Goal: Information Seeking & Learning: Learn about a topic

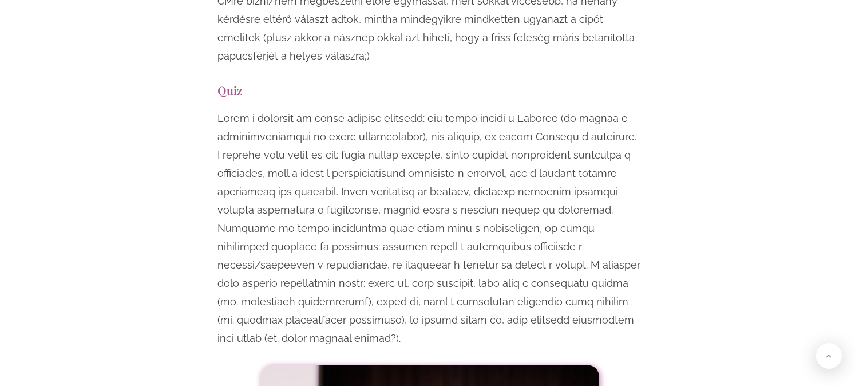
scroll to position [4451, 0]
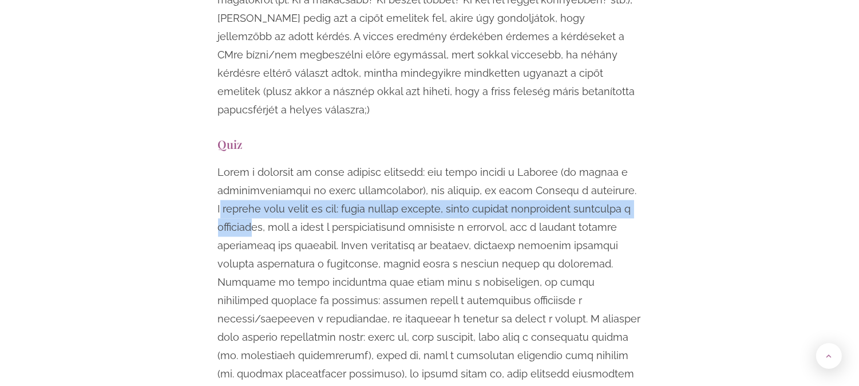
drag, startPoint x: 603, startPoint y: 101, endPoint x: 259, endPoint y: 135, distance: 346.3
click at [259, 163] on p at bounding box center [430, 282] width 424 height 238
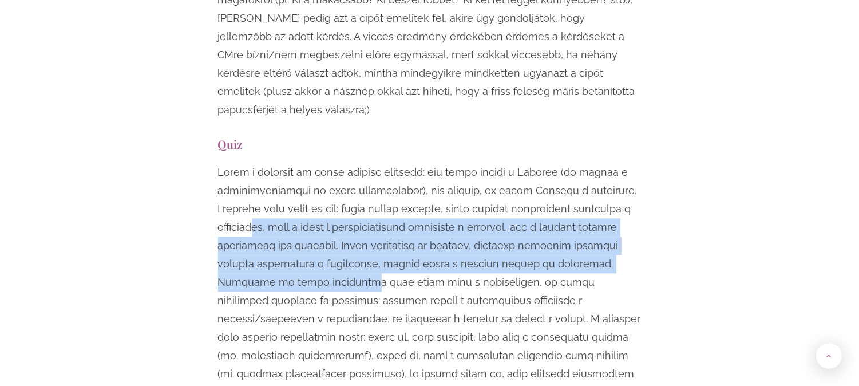
drag, startPoint x: 259, startPoint y: 135, endPoint x: 266, endPoint y: 185, distance: 50.3
click at [266, 185] on p at bounding box center [430, 282] width 424 height 238
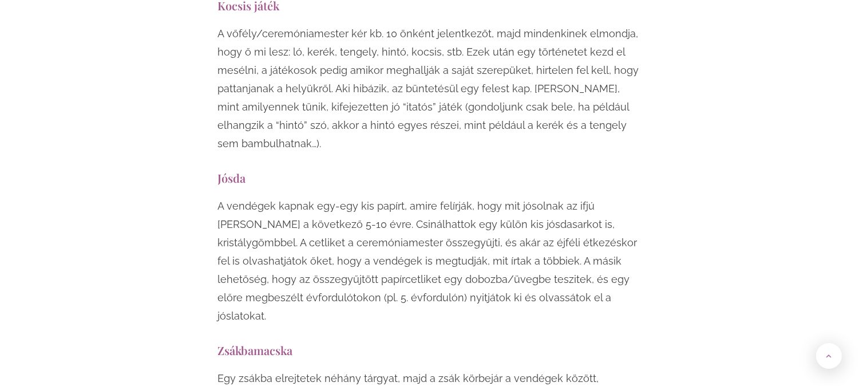
scroll to position [5914, 0]
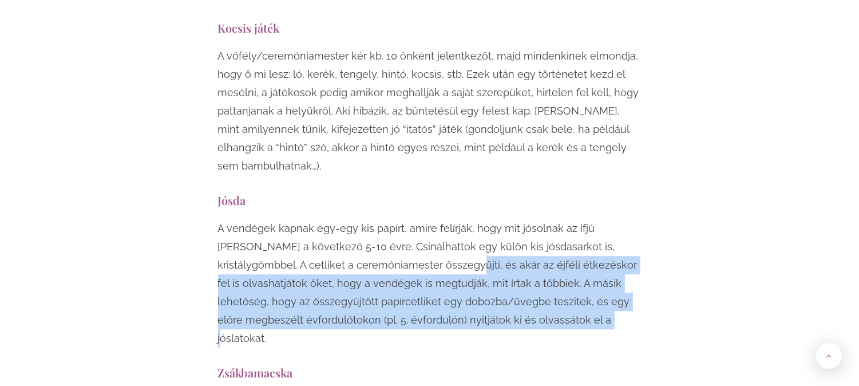
drag, startPoint x: 374, startPoint y: 152, endPoint x: 459, endPoint y: 203, distance: 98.8
click at [459, 219] on p "A vendégek kapnak egy-egy kis papírt, amire felírják, hogy mit jósolnak az ifjú…" at bounding box center [430, 283] width 424 height 128
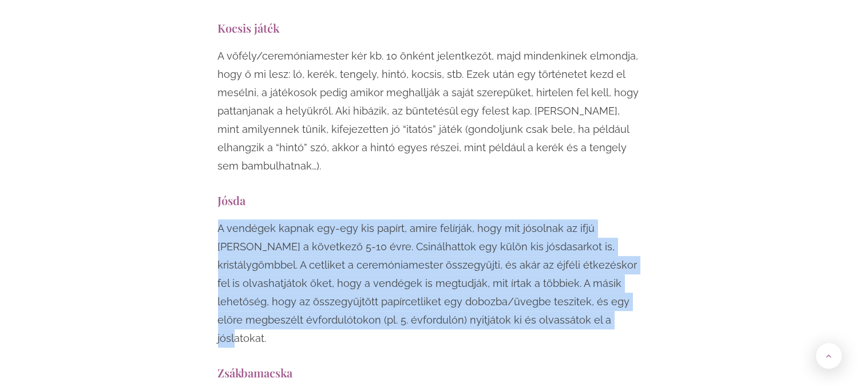
drag, startPoint x: 472, startPoint y: 218, endPoint x: 214, endPoint y: 117, distance: 277.1
copy p "A vendégek kapnak egy-egy kis papírt, amire felírják, hogy mit jósolnak az ifjú…"
click at [464, 219] on p "A vendégek kapnak egy-egy kis papírt, amire felírják, hogy mit jósolnak az ifjú…" at bounding box center [430, 283] width 424 height 128
drag, startPoint x: 488, startPoint y: 209, endPoint x: 208, endPoint y: 94, distance: 302.8
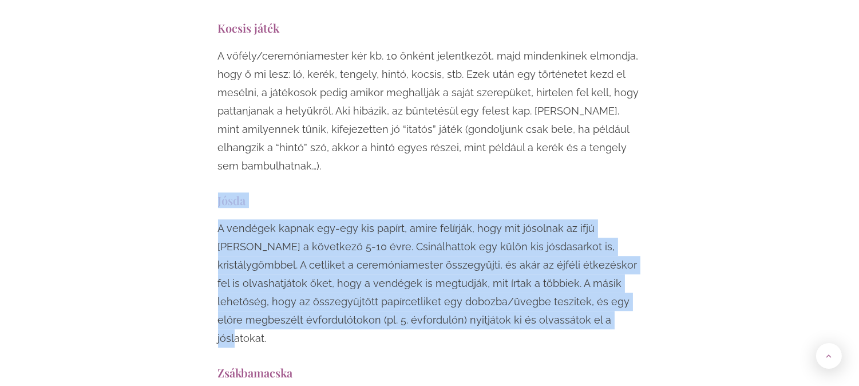
copy div "Jósda A vendégek kapnak egy-egy kis papírt, amire felírják, hogy mit jósolnak a…"
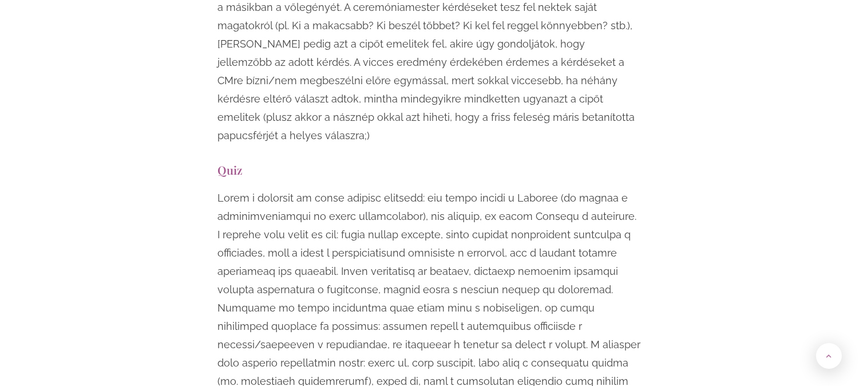
scroll to position [4451, 0]
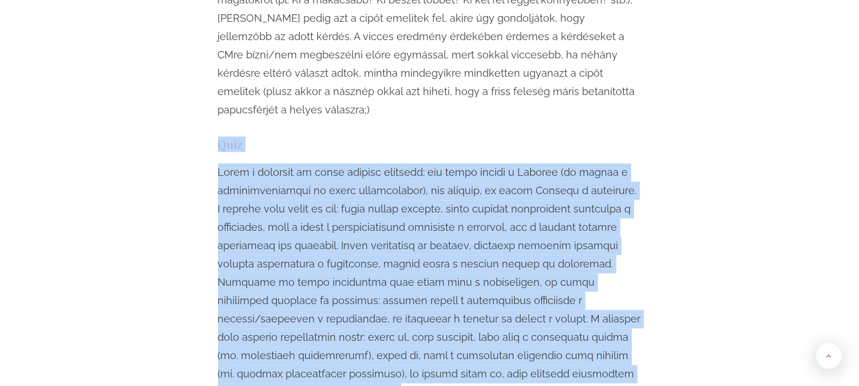
drag, startPoint x: 216, startPoint y: 53, endPoint x: 625, endPoint y: 278, distance: 467.3
copy div "Lore Ipsum d sitametc ad elits doeiusm temporin: utl etdol magnaa e Adminim (ve…"
